Goal: Task Accomplishment & Management: Manage account settings

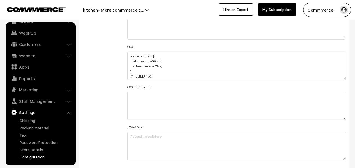
scroll to position [699, 0]
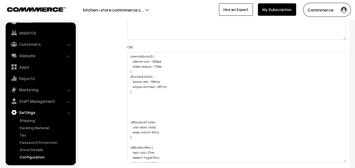
drag, startPoint x: 343, startPoint y: 77, endPoint x: 319, endPoint y: 159, distance: 85.9
click at [319, 159] on textarea at bounding box center [236, 107] width 218 height 110
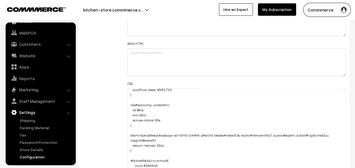
scroll to position [130, 0]
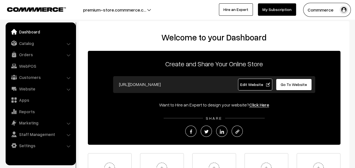
click at [254, 83] on span "Edit Website" at bounding box center [255, 84] width 30 height 5
click at [34, 147] on link "Settings" at bounding box center [40, 145] width 67 height 10
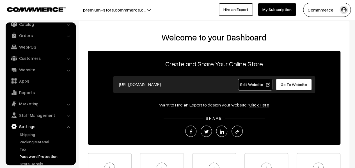
scroll to position [33, 0]
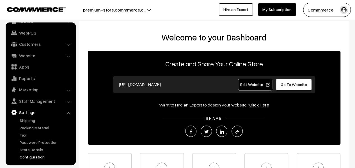
click at [33, 156] on link "Configuration" at bounding box center [46, 157] width 56 height 6
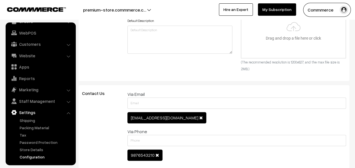
scroll to position [280, 0]
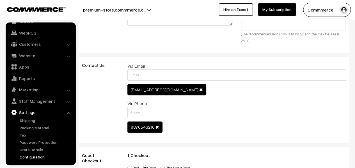
click at [199, 89] on span at bounding box center [201, 89] width 4 height 4
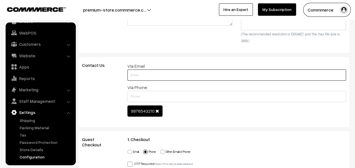
click at [186, 73] on input "text" at bounding box center [236, 74] width 218 height 11
type input "demo@commmerce.com"
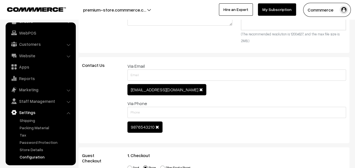
click at [155, 111] on div "Name Contact Form Via Email demo@commmerce.com Name Contact Form Mobile Via Pho…" at bounding box center [236, 100] width 227 height 75
click at [155, 126] on span at bounding box center [157, 127] width 4 height 4
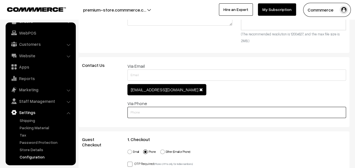
click at [159, 113] on input "text" at bounding box center [236, 112] width 218 height 11
paste input "7996667792"
type input "7996667792"
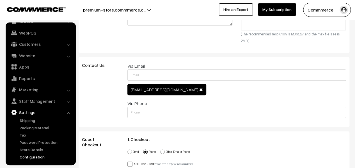
click at [220, 119] on div "Name Contact Form Via Email demo@commmerce.com Name Contact Form Mobile Via Pho…" at bounding box center [236, 92] width 227 height 59
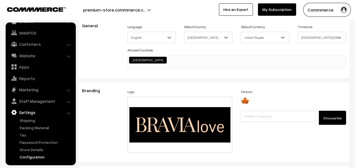
scroll to position [0, 0]
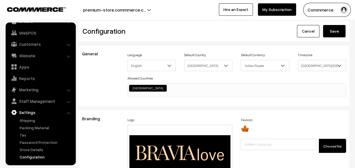
click at [331, 28] on button "Save" at bounding box center [334, 31] width 22 height 12
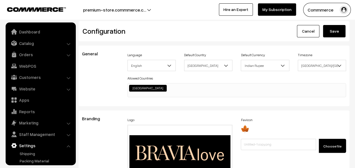
scroll to position [451, 0]
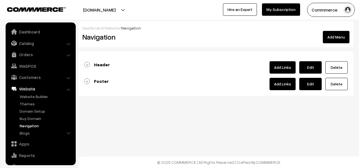
scroll to position [34, 0]
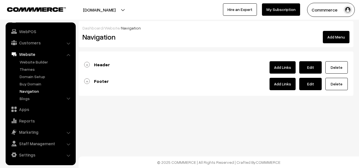
click at [88, 63] on link "Header" at bounding box center [97, 65] width 26 height 6
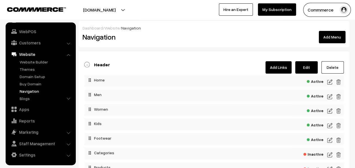
click at [330, 81] on img at bounding box center [329, 82] width 5 height 7
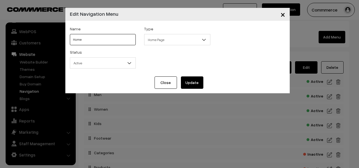
click at [106, 37] on input "Home" at bounding box center [103, 39] width 66 height 11
type input "HOME"
click at [192, 82] on button "Update" at bounding box center [192, 82] width 22 height 12
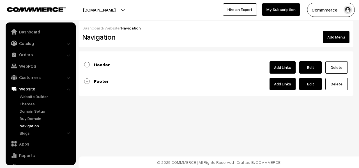
scroll to position [34, 0]
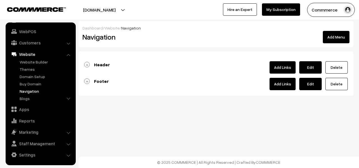
click at [89, 62] on link "Header" at bounding box center [97, 65] width 26 height 6
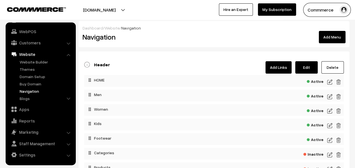
click at [330, 97] on img at bounding box center [329, 96] width 5 height 7
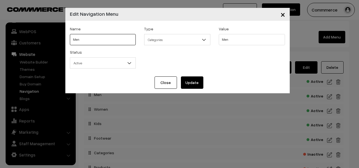
click at [109, 41] on input "Men" at bounding box center [103, 39] width 66 height 11
type input "MEN"
click at [193, 84] on button "Update" at bounding box center [192, 82] width 22 height 12
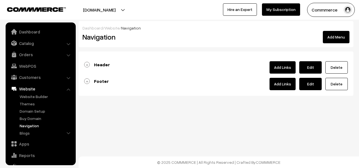
scroll to position [34, 0]
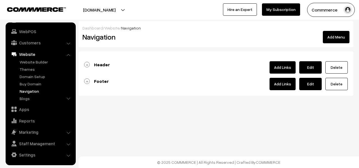
click at [84, 63] on link "Header" at bounding box center [97, 65] width 26 height 6
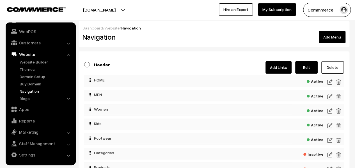
click at [329, 111] on img at bounding box center [329, 110] width 5 height 7
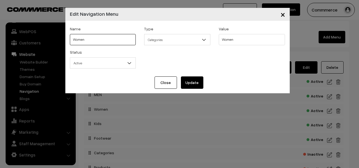
click at [101, 39] on input "Women" at bounding box center [103, 39] width 66 height 11
type input "WOMEN"
click at [195, 84] on button "Update" at bounding box center [192, 82] width 22 height 12
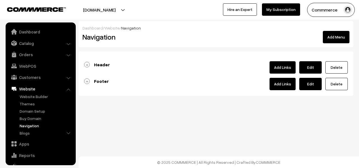
scroll to position [34, 0]
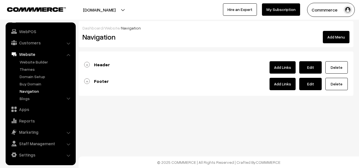
click at [86, 65] on link "Header" at bounding box center [97, 65] width 26 height 6
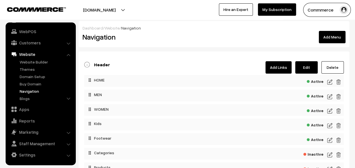
click at [329, 126] on img at bounding box center [329, 125] width 5 height 7
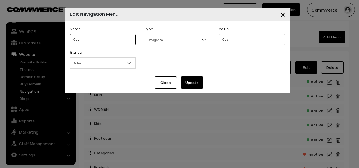
click at [111, 42] on input "Kids" at bounding box center [103, 39] width 66 height 11
type input "KIDS"
click at [191, 86] on button "Update" at bounding box center [192, 82] width 22 height 12
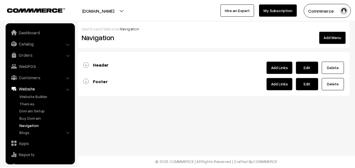
scroll to position [34, 0]
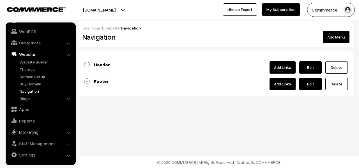
click at [84, 65] on link "Header" at bounding box center [97, 65] width 26 height 6
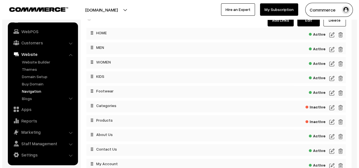
scroll to position [56, 0]
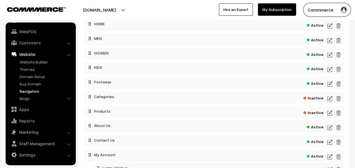
click at [329, 82] on img at bounding box center [329, 83] width 5 height 7
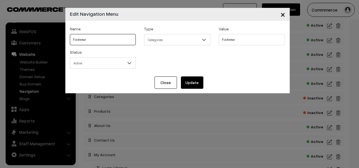
drag, startPoint x: 103, startPoint y: 38, endPoint x: 75, endPoint y: 41, distance: 28.7
click at [75, 41] on input "Footwear" at bounding box center [103, 39] width 66 height 11
type input "FOOTWEAR"
click at [190, 80] on button "Update" at bounding box center [192, 82] width 22 height 12
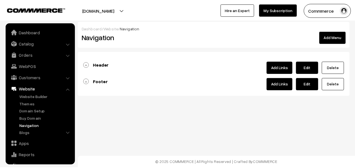
scroll to position [34, 0]
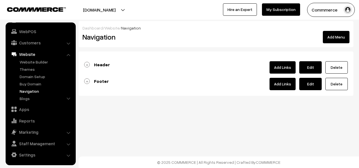
click at [86, 64] on link "Header" at bounding box center [97, 65] width 26 height 6
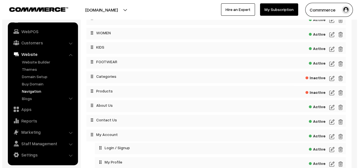
scroll to position [84, 0]
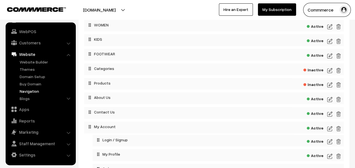
click at [330, 71] on img at bounding box center [329, 70] width 5 height 7
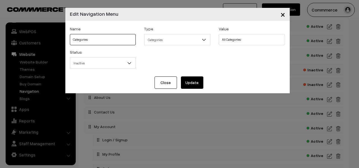
drag, startPoint x: 94, startPoint y: 42, endPoint x: 76, endPoint y: 42, distance: 18.5
click at [76, 42] on input "Categories" at bounding box center [103, 39] width 66 height 11
type input "CATEGORIES"
click at [197, 81] on button "Update" at bounding box center [192, 82] width 22 height 12
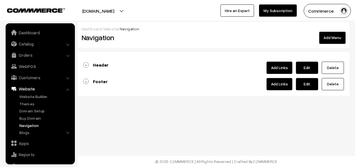
scroll to position [34, 0]
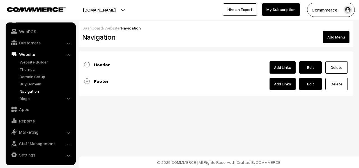
click at [89, 64] on link "Header" at bounding box center [97, 65] width 26 height 6
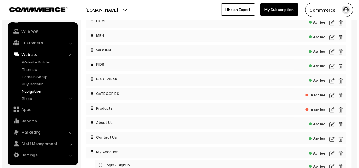
scroll to position [84, 0]
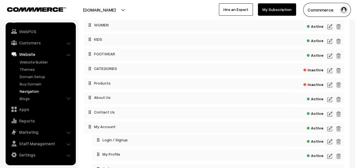
click at [330, 84] on img at bounding box center [329, 84] width 5 height 7
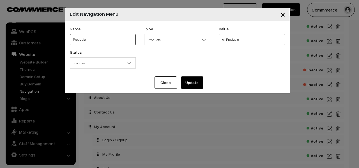
click at [108, 37] on input "Products" at bounding box center [103, 39] width 66 height 11
type input "PRODUCTS"
click at [192, 81] on button "Update" at bounding box center [192, 82] width 22 height 12
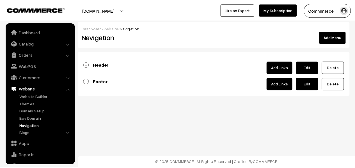
scroll to position [34, 0]
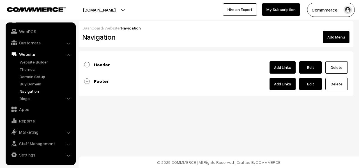
click at [87, 65] on link "Header" at bounding box center [97, 65] width 26 height 6
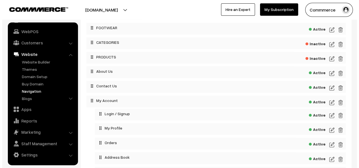
scroll to position [112, 0]
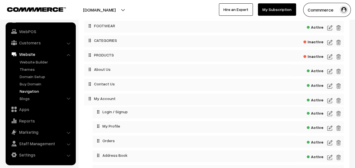
click at [328, 72] on img at bounding box center [329, 71] width 5 height 7
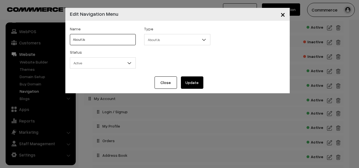
click at [118, 40] on input "About Us" at bounding box center [103, 39] width 66 height 11
type input "ABOUT US"
click at [193, 86] on button "Update" at bounding box center [192, 82] width 22 height 12
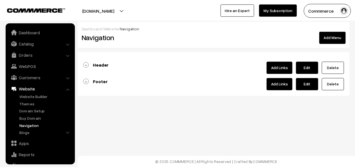
scroll to position [34, 0]
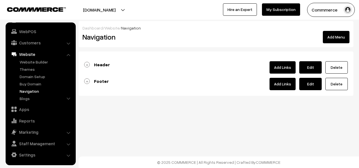
click at [89, 64] on link "Header" at bounding box center [97, 65] width 26 height 6
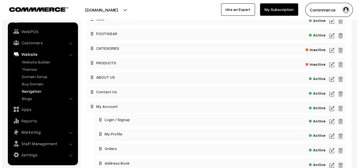
scroll to position [112, 0]
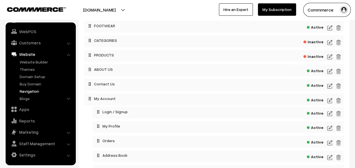
click at [329, 86] on img at bounding box center [329, 85] width 5 height 7
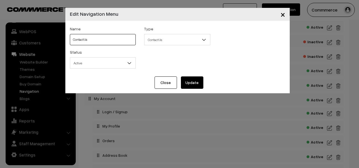
click at [120, 40] on input "Contact Us" at bounding box center [103, 39] width 66 height 11
type input "CONTACT US"
click at [188, 84] on button "Update" at bounding box center [192, 82] width 22 height 12
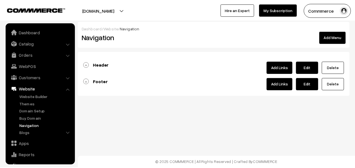
scroll to position [34, 0]
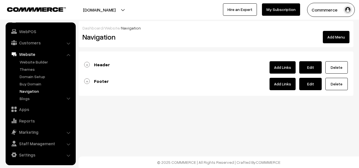
click at [84, 64] on link "Header" at bounding box center [97, 65] width 26 height 6
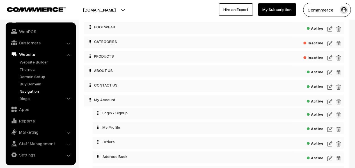
scroll to position [140, 0]
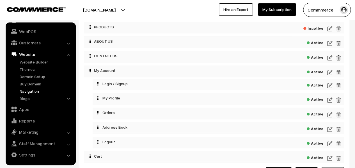
click at [331, 72] on img at bounding box center [329, 72] width 5 height 7
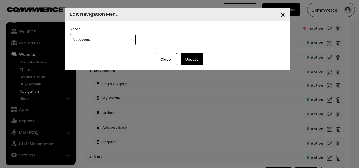
click at [109, 38] on input "My Account" at bounding box center [103, 39] width 66 height 11
type input "MY ACCOUNT"
click at [192, 58] on button "Update" at bounding box center [192, 59] width 22 height 12
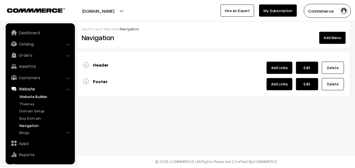
scroll to position [34, 0]
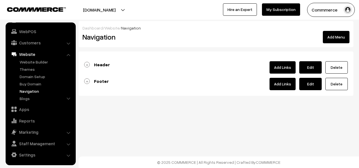
click at [87, 62] on link "Header" at bounding box center [97, 65] width 26 height 6
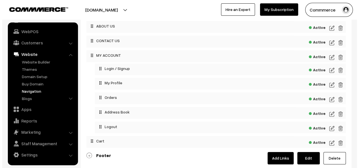
scroll to position [168, 0]
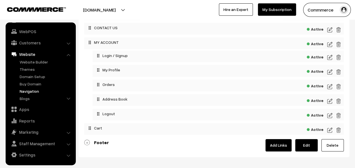
click at [329, 57] on img at bounding box center [329, 57] width 5 height 7
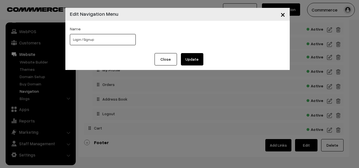
click at [126, 37] on input "Login / Signup" at bounding box center [103, 39] width 66 height 11
click at [123, 38] on input "Login / Signup" at bounding box center [103, 39] width 66 height 11
drag, startPoint x: 123, startPoint y: 38, endPoint x: 73, endPoint y: 40, distance: 49.9
click at [73, 40] on input "Login / Signup" at bounding box center [103, 39] width 66 height 11
type input "LOGIN / SIGNUP"
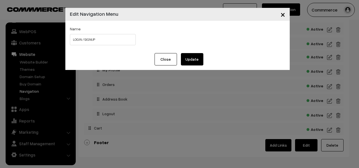
click at [199, 59] on button "Update" at bounding box center [192, 59] width 22 height 12
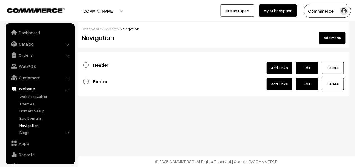
scroll to position [34, 0]
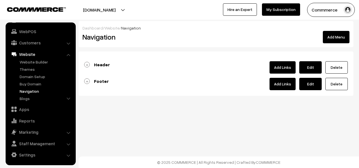
drag, startPoint x: 89, startPoint y: 64, endPoint x: 103, endPoint y: 65, distance: 14.9
click at [89, 64] on link "Header" at bounding box center [97, 65] width 26 height 6
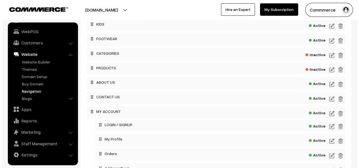
scroll to position [168, 0]
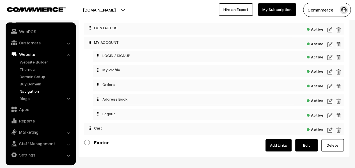
click at [330, 72] on img at bounding box center [329, 71] width 5 height 7
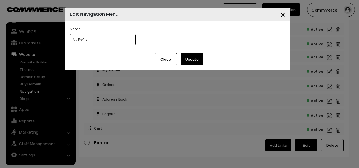
click at [116, 38] on input "My Profile" at bounding box center [103, 39] width 66 height 11
type input "MY PROFILE"
click at [197, 59] on button "Update" at bounding box center [192, 59] width 22 height 12
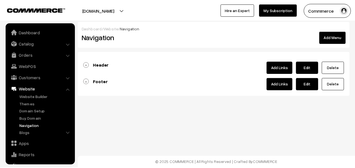
scroll to position [34, 0]
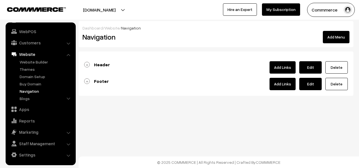
click at [88, 65] on link "Header" at bounding box center [97, 65] width 26 height 6
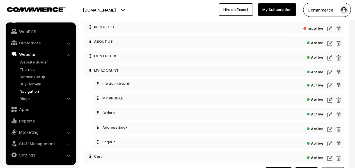
scroll to position [168, 0]
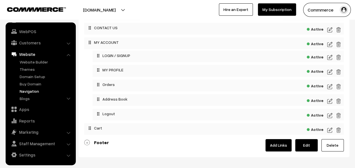
click at [330, 86] on img at bounding box center [329, 86] width 5 height 7
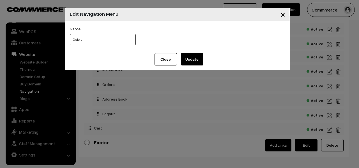
click at [113, 39] on input "Orders" at bounding box center [103, 39] width 66 height 11
type input "ORDERS"
click at [195, 58] on button "Update" at bounding box center [192, 59] width 22 height 12
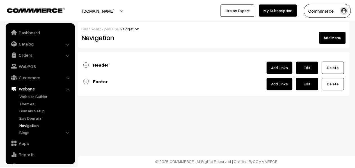
scroll to position [34, 0]
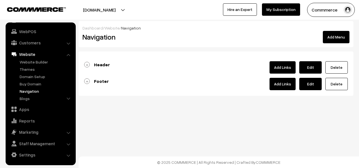
drag, startPoint x: 89, startPoint y: 65, endPoint x: 132, endPoint y: 73, distance: 43.7
click at [89, 65] on link "Header" at bounding box center [97, 65] width 26 height 6
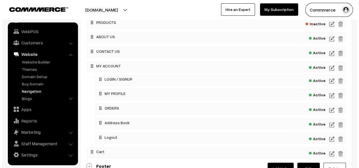
scroll to position [168, 0]
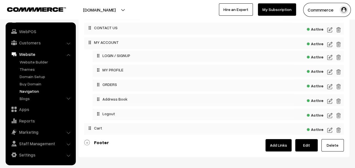
click at [328, 101] on img at bounding box center [329, 101] width 5 height 7
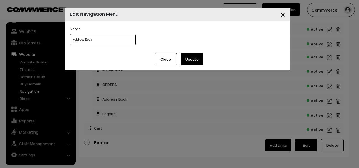
click at [107, 40] on input "Address Book" at bounding box center [103, 39] width 66 height 11
type input "ADDRESS BOOK"
click at [191, 57] on button "Update" at bounding box center [192, 59] width 22 height 12
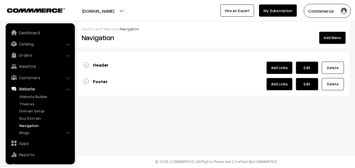
scroll to position [34, 0]
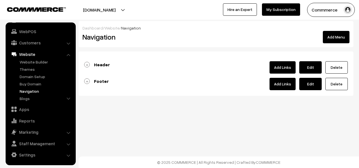
click at [85, 62] on link "Header" at bounding box center [97, 65] width 26 height 6
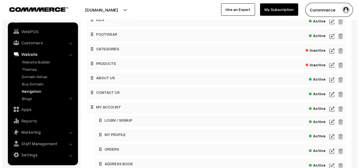
scroll to position [195, 0]
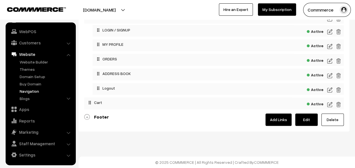
drag, startPoint x: 330, startPoint y: 91, endPoint x: 311, endPoint y: 86, distance: 20.1
click at [330, 91] on img at bounding box center [329, 89] width 5 height 7
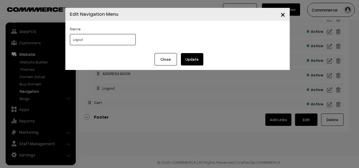
click at [121, 38] on input "Logout" at bounding box center [103, 39] width 66 height 11
type input "LOGOUT"
click at [194, 60] on button "Update" at bounding box center [192, 59] width 22 height 12
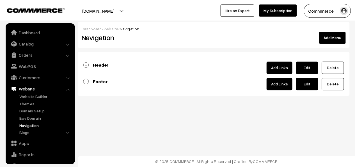
scroll to position [34, 0]
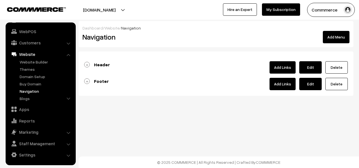
click at [85, 63] on link "Header" at bounding box center [97, 65] width 26 height 6
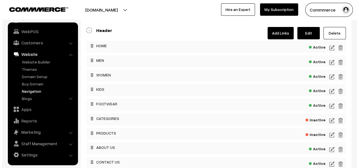
scroll to position [195, 0]
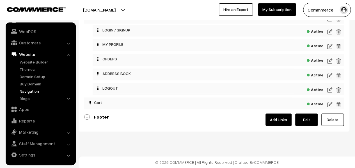
click at [331, 102] on img at bounding box center [329, 104] width 5 height 7
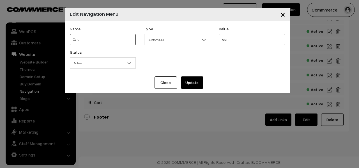
click at [118, 44] on input "Cart" at bounding box center [103, 39] width 66 height 11
type input "CART"
click at [183, 78] on button "Update" at bounding box center [192, 82] width 22 height 12
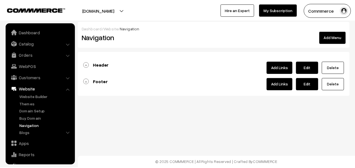
scroll to position [34, 0]
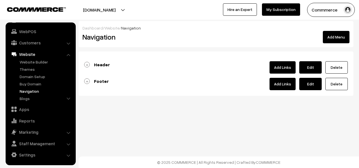
click at [89, 82] on link "Footer" at bounding box center [96, 81] width 25 height 6
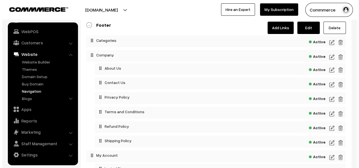
scroll to position [28, 0]
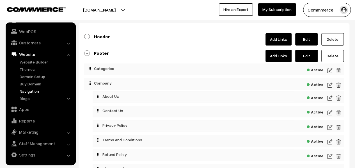
click at [328, 69] on img at bounding box center [329, 70] width 5 height 7
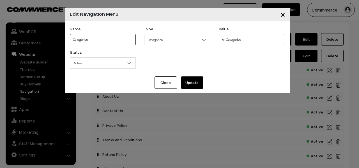
click at [108, 40] on input "Categories" at bounding box center [103, 39] width 66 height 11
type input "CATEGORIES"
click at [189, 82] on button "Update" at bounding box center [192, 82] width 22 height 12
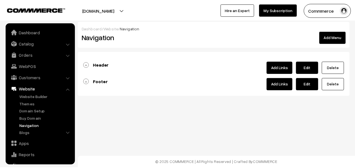
scroll to position [34, 0]
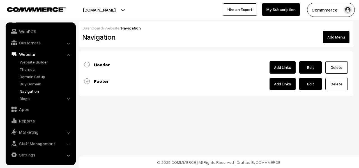
click at [89, 81] on link "Footer" at bounding box center [96, 81] width 25 height 6
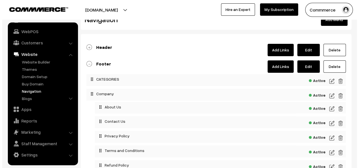
scroll to position [56, 0]
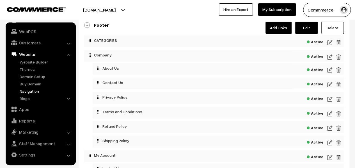
click at [329, 56] on img at bounding box center [329, 57] width 5 height 7
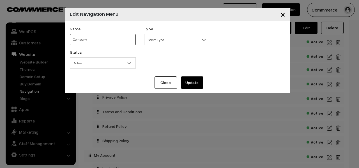
click at [107, 41] on input "Company" at bounding box center [103, 39] width 66 height 11
type input "COMPANY"
click at [195, 89] on div "Close Update" at bounding box center [177, 84] width 224 height 17
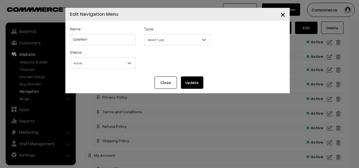
click at [196, 86] on button "Update" at bounding box center [192, 82] width 22 height 12
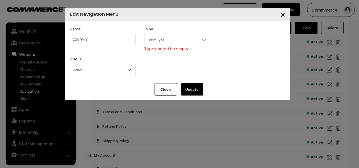
click at [186, 37] on span "Select Type" at bounding box center [177, 40] width 66 height 10
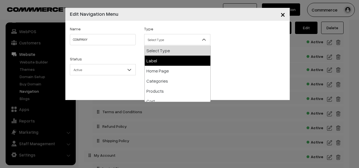
select select "label"
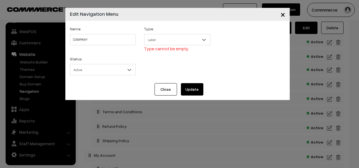
click at [182, 89] on button "Update" at bounding box center [192, 89] width 22 height 12
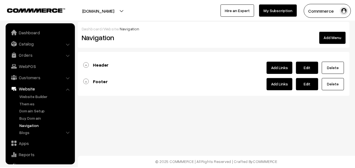
scroll to position [34, 0]
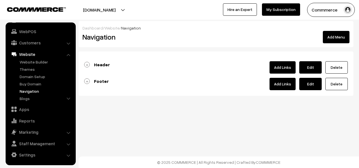
click at [87, 79] on link "Footer" at bounding box center [96, 81] width 25 height 6
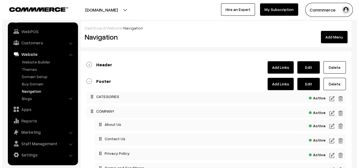
scroll to position [56, 0]
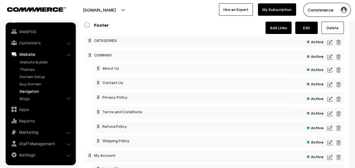
click at [328, 70] on img at bounding box center [329, 69] width 5 height 7
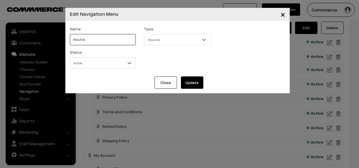
click at [102, 44] on input "About Us" at bounding box center [103, 39] width 66 height 11
type input "ABOUT US"
click at [189, 83] on button "Update" at bounding box center [192, 82] width 22 height 12
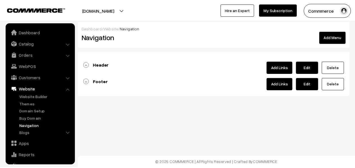
scroll to position [34, 0]
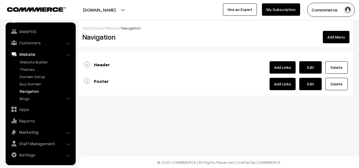
click at [87, 79] on link "Footer" at bounding box center [96, 81] width 25 height 6
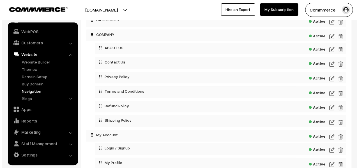
scroll to position [84, 0]
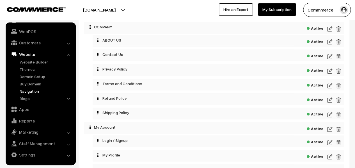
click at [330, 55] on img at bounding box center [329, 56] width 5 height 7
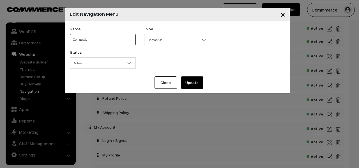
click at [111, 40] on input "Contact Us" at bounding box center [103, 39] width 66 height 11
type input "CONTACT US"
click at [199, 85] on button "Update" at bounding box center [192, 82] width 22 height 12
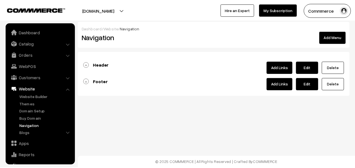
scroll to position [34, 0]
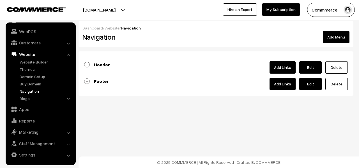
click at [89, 79] on link "Footer" at bounding box center [96, 81] width 25 height 6
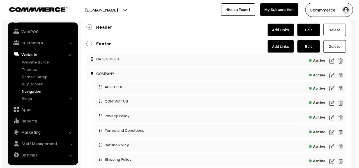
scroll to position [56, 0]
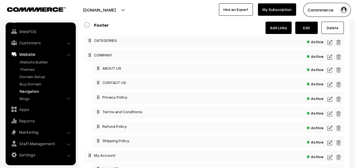
click at [331, 100] on img at bounding box center [329, 99] width 5 height 7
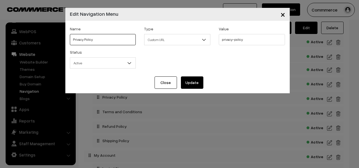
click at [120, 38] on input "Privacy Policy" at bounding box center [103, 39] width 66 height 11
click at [114, 39] on input "Privacy Policy" at bounding box center [103, 39] width 66 height 11
type input "PRIVACY POLICY"
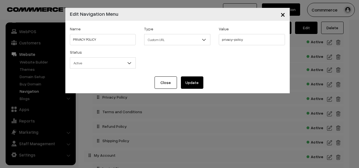
click at [194, 88] on button "Update" at bounding box center [192, 82] width 22 height 12
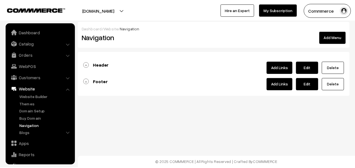
scroll to position [34, 0]
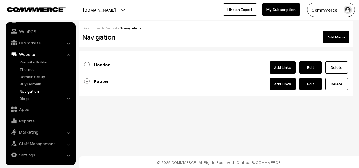
click at [86, 80] on link "Footer" at bounding box center [96, 81] width 25 height 6
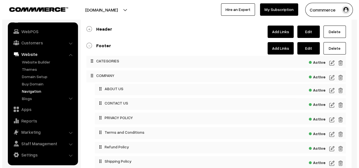
scroll to position [56, 0]
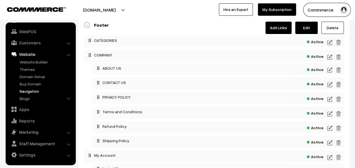
drag, startPoint x: 328, startPoint y: 112, endPoint x: 325, endPoint y: 111, distance: 3.0
click at [328, 112] on img at bounding box center [329, 113] width 5 height 7
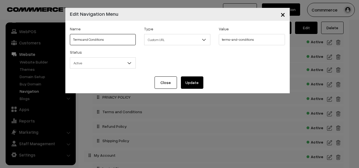
click at [122, 41] on input "Terms and Conditions" at bounding box center [103, 39] width 66 height 11
drag, startPoint x: 122, startPoint y: 41, endPoint x: 66, endPoint y: 38, distance: 55.9
click at [66, 38] on div "Name Terms and Conditions" at bounding box center [103, 36] width 75 height 23
type input "TERMS AND CONDITIONS"
click at [185, 84] on button "Update" at bounding box center [192, 82] width 22 height 12
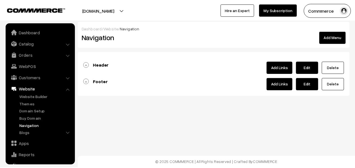
scroll to position [34, 0]
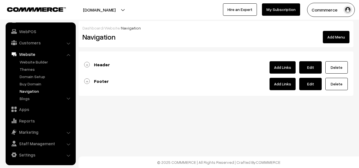
click at [88, 82] on link "Footer" at bounding box center [96, 81] width 25 height 6
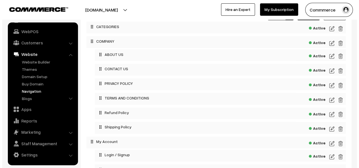
scroll to position [84, 0]
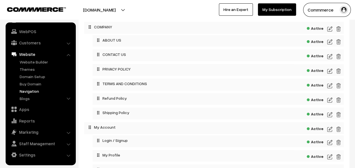
click at [327, 100] on img at bounding box center [329, 99] width 5 height 7
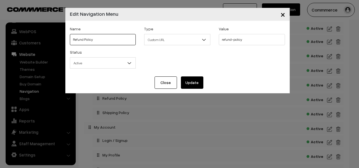
click at [121, 39] on input "Refund Policy" at bounding box center [103, 39] width 66 height 11
type input "REFUND POLICY"
click at [194, 82] on button "Update" at bounding box center [192, 82] width 22 height 12
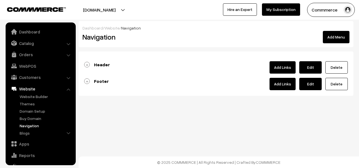
click at [87, 79] on link "Footer" at bounding box center [96, 81] width 25 height 6
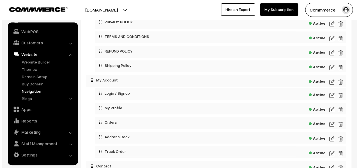
scroll to position [140, 0]
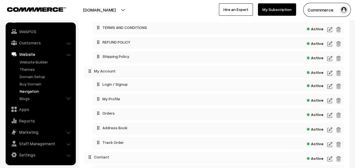
click at [329, 58] on img at bounding box center [329, 58] width 5 height 7
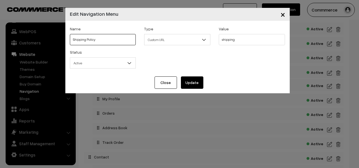
click at [118, 39] on input "Shipping Policy" at bounding box center [103, 39] width 66 height 11
type input "SHIPPING POLICY"
click at [189, 82] on button "Update" at bounding box center [192, 82] width 22 height 12
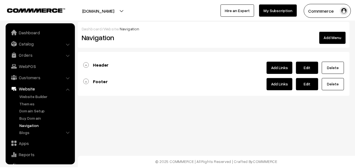
scroll to position [34, 0]
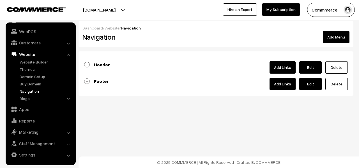
click at [86, 80] on link "Footer" at bounding box center [96, 81] width 25 height 6
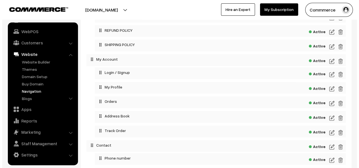
scroll to position [168, 0]
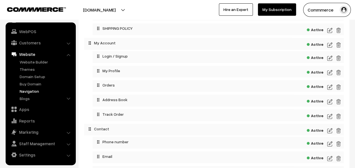
click at [330, 43] on img at bounding box center [329, 45] width 5 height 7
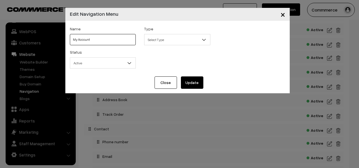
click at [108, 34] on input "My Account" at bounding box center [103, 39] width 66 height 11
type input "MY ACCOUNT"
click at [197, 82] on button "Update" at bounding box center [192, 82] width 22 height 12
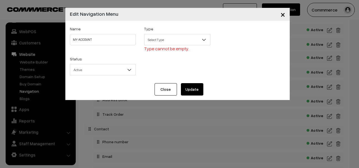
click at [176, 43] on span "Select Type" at bounding box center [177, 40] width 66 height 10
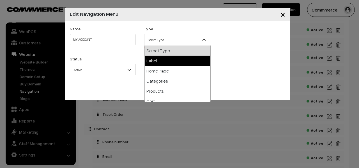
select select "label"
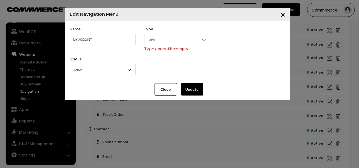
click at [187, 87] on button "Update" at bounding box center [192, 89] width 22 height 12
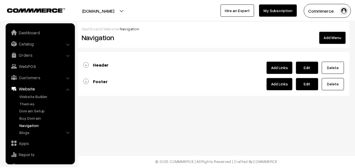
scroll to position [34, 0]
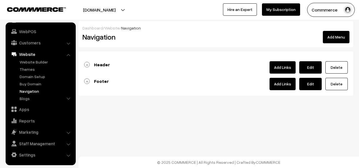
click at [85, 81] on link "Footer" at bounding box center [96, 81] width 25 height 6
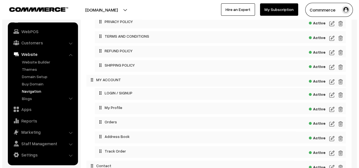
scroll to position [140, 0]
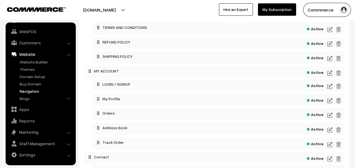
click at [328, 98] on img at bounding box center [329, 100] width 5 height 7
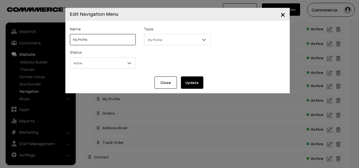
click at [117, 44] on input "My Profile" at bounding box center [103, 39] width 66 height 11
type input "MY PROFILE"
click at [186, 81] on button "Update" at bounding box center [192, 82] width 22 height 12
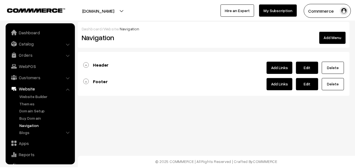
scroll to position [34, 0]
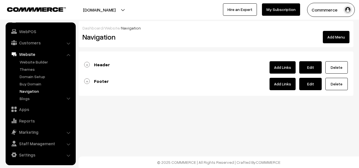
click at [87, 80] on link "Footer" at bounding box center [96, 81] width 25 height 6
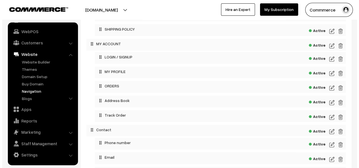
scroll to position [168, 0]
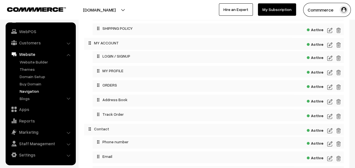
click at [329, 103] on img at bounding box center [329, 101] width 5 height 7
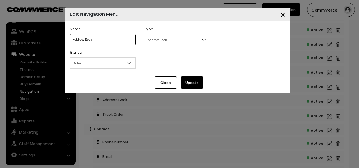
click at [125, 41] on input "Address Book" at bounding box center [103, 39] width 66 height 11
type input "ADDRESS BOOK"
click at [202, 82] on button "Update" at bounding box center [192, 82] width 22 height 12
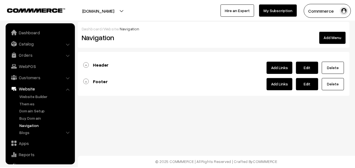
scroll to position [34, 0]
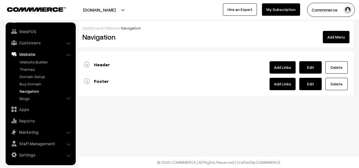
click at [88, 80] on link "Footer" at bounding box center [96, 81] width 25 height 6
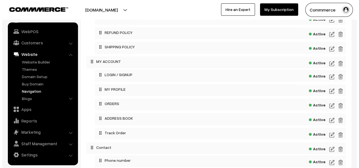
scroll to position [196, 0]
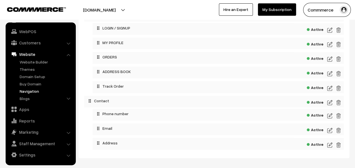
drag, startPoint x: 328, startPoint y: 89, endPoint x: 320, endPoint y: 89, distance: 8.5
click at [328, 89] on img at bounding box center [329, 88] width 5 height 7
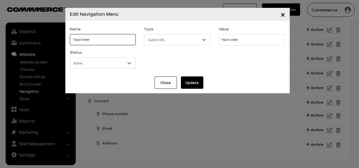
click at [107, 40] on input "Track Order" at bounding box center [103, 39] width 66 height 11
type input "TRACK ORDER"
click at [191, 80] on button "Update" at bounding box center [192, 82] width 22 height 12
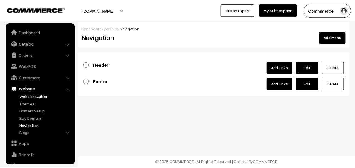
scroll to position [34, 0]
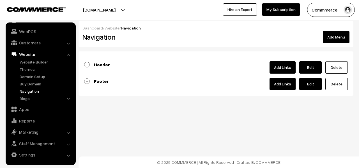
click at [85, 79] on link "Footer" at bounding box center [96, 81] width 25 height 6
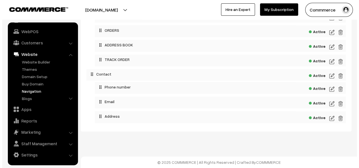
scroll to position [224, 0]
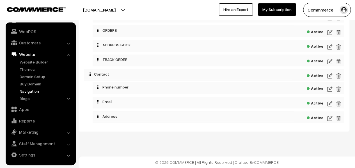
click at [329, 74] on img at bounding box center [329, 75] width 5 height 7
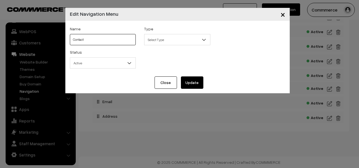
click at [114, 38] on input "Contact" at bounding box center [103, 39] width 66 height 11
click at [159, 79] on button "Close" at bounding box center [166, 82] width 22 height 12
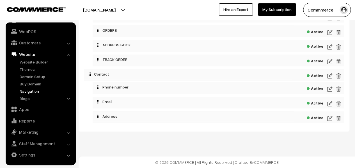
click at [329, 77] on img at bounding box center [329, 75] width 5 height 7
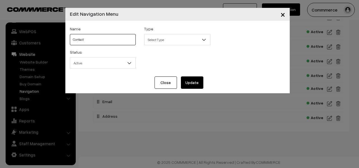
click at [110, 39] on input "Contact" at bounding box center [103, 39] width 66 height 11
type input "CONTACT"
click at [183, 79] on button "Update" at bounding box center [192, 82] width 22 height 12
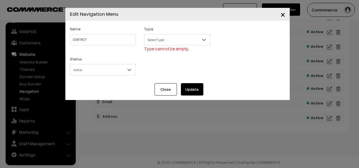
click at [179, 44] on span "Select Type" at bounding box center [177, 40] width 66 height 10
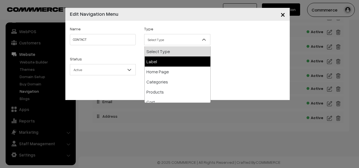
select select "label"
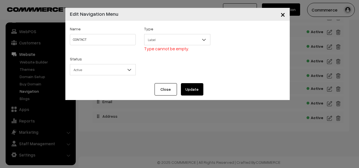
click at [195, 93] on button "Update" at bounding box center [192, 89] width 22 height 12
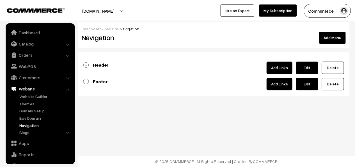
scroll to position [34, 0]
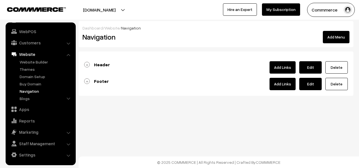
click at [88, 79] on link "Footer" at bounding box center [96, 81] width 25 height 6
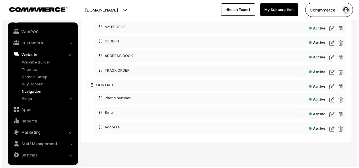
scroll to position [224, 0]
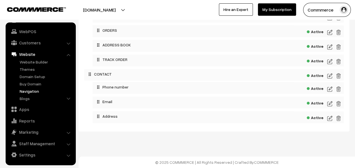
drag, startPoint x: 331, startPoint y: 88, endPoint x: 323, endPoint y: 87, distance: 7.9
click at [331, 88] on img at bounding box center [329, 89] width 5 height 7
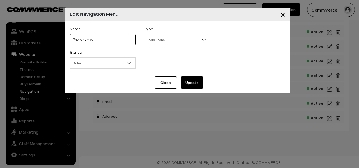
click at [125, 40] on input "Phone number" at bounding box center [103, 39] width 66 height 11
type input "PHONE NUMBER"
click at [195, 82] on button "Update" at bounding box center [192, 82] width 22 height 12
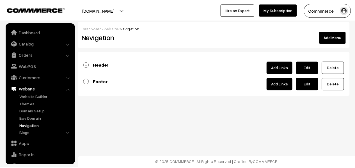
scroll to position [34, 0]
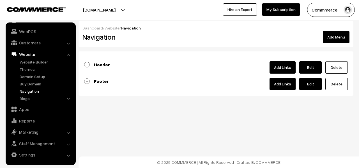
click at [86, 82] on link "Footer" at bounding box center [96, 81] width 25 height 6
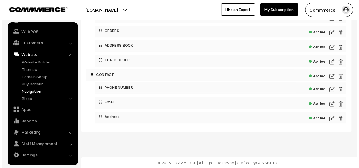
scroll to position [224, 0]
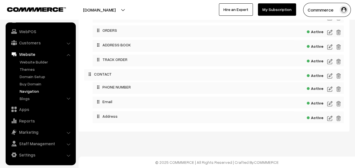
click at [329, 104] on img at bounding box center [329, 103] width 5 height 7
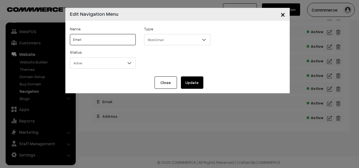
click at [123, 43] on input "Email" at bounding box center [103, 39] width 66 height 11
type input "EMAIL"
click at [197, 83] on button "Update" at bounding box center [192, 82] width 22 height 12
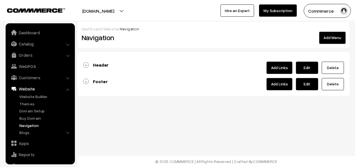
scroll to position [34, 0]
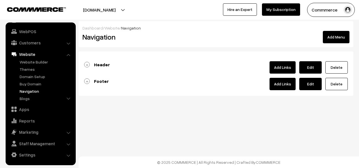
click at [88, 78] on link "Footer" at bounding box center [96, 81] width 25 height 6
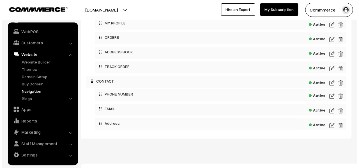
scroll to position [224, 0]
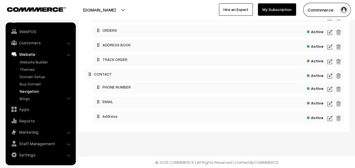
click at [329, 118] on img at bounding box center [329, 118] width 5 height 7
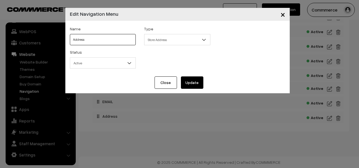
click at [118, 40] on input "Address" at bounding box center [103, 39] width 66 height 11
click at [105, 38] on input "Address" at bounding box center [103, 39] width 66 height 11
type input "ADDRESS"
click at [193, 85] on button "Update" at bounding box center [192, 82] width 22 height 12
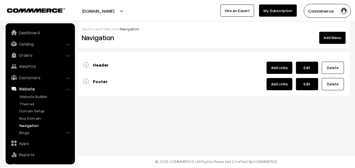
scroll to position [34, 0]
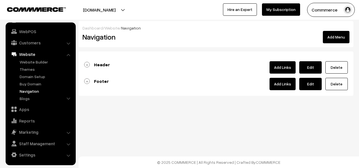
click at [89, 80] on link "Footer" at bounding box center [96, 81] width 25 height 6
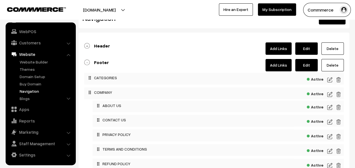
scroll to position [0, 0]
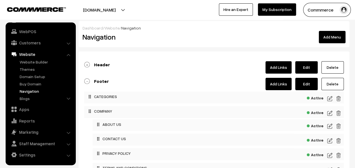
click at [86, 66] on link "Header" at bounding box center [97, 65] width 26 height 6
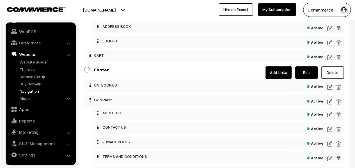
scroll to position [252, 0]
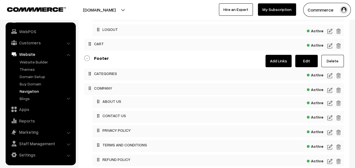
click at [329, 76] on img at bounding box center [329, 75] width 5 height 7
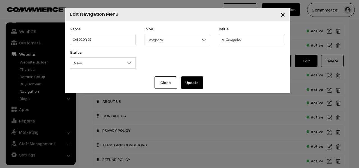
click at [167, 78] on button "Close" at bounding box center [166, 82] width 22 height 12
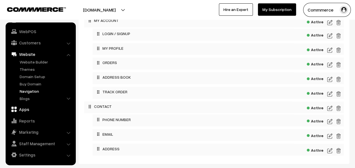
scroll to position [455, 0]
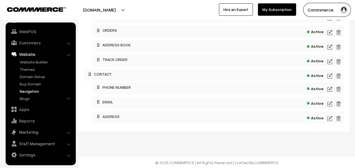
click at [36, 151] on link "Settings" at bounding box center [40, 154] width 67 height 10
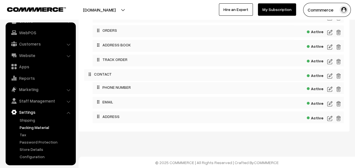
scroll to position [33, 0]
click at [36, 156] on link "Configuration" at bounding box center [46, 157] width 56 height 6
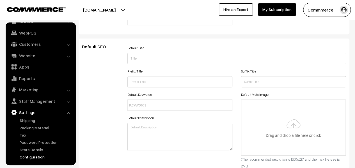
scroll to position [1558, 0]
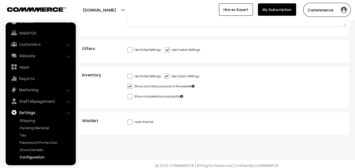
click at [100, 119] on span "Wishlist" at bounding box center [93, 120] width 23 height 6
click at [159, 121] on div "Hide Wishlist" at bounding box center [236, 121] width 218 height 7
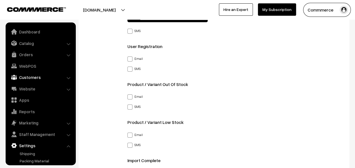
scroll to position [773, 0]
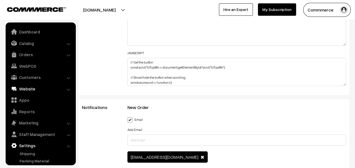
click at [33, 90] on link "Website" at bounding box center [40, 89] width 67 height 10
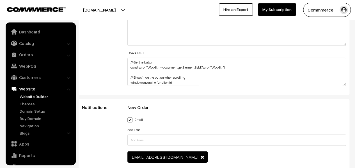
click at [31, 97] on link "Website Builder" at bounding box center [46, 96] width 56 height 6
